Goal: Information Seeking & Learning: Learn about a topic

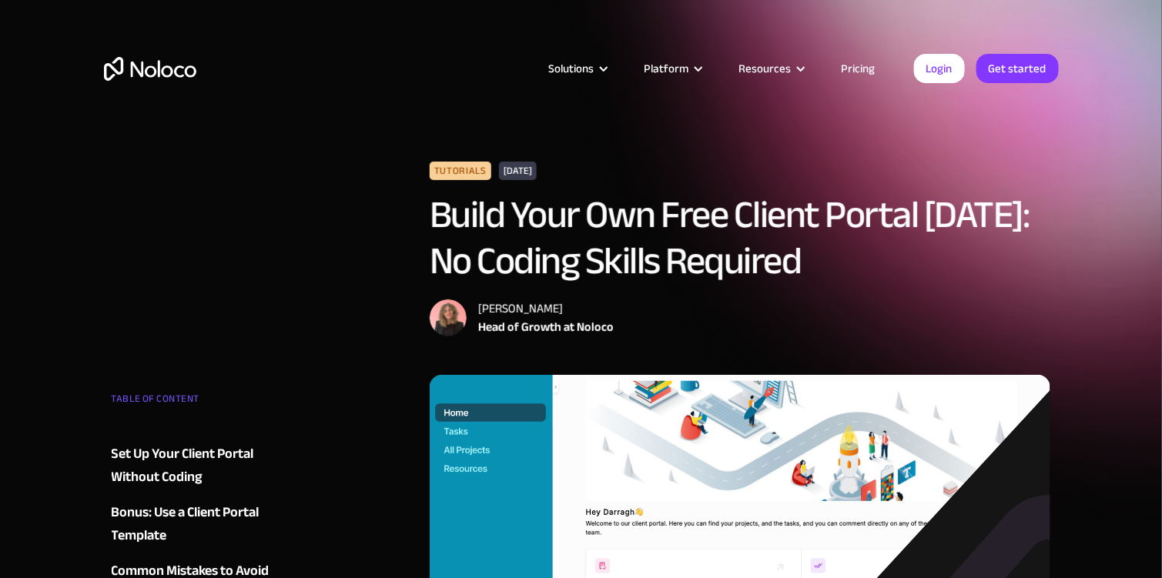
click at [859, 75] on link "Pricing" at bounding box center [859, 69] width 72 height 20
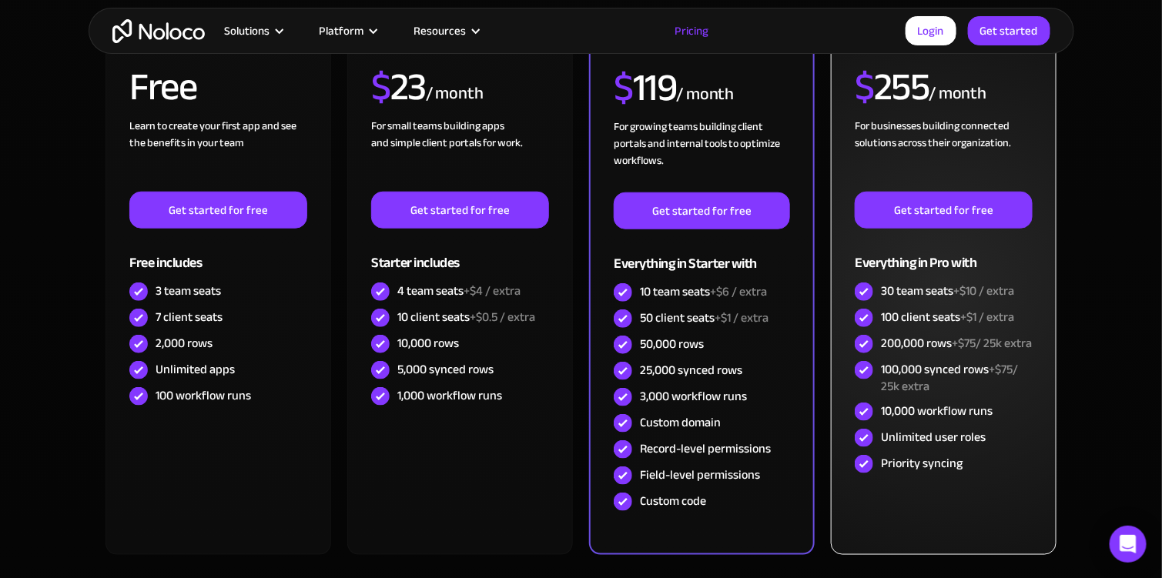
scroll to position [462, 0]
